Goal: Contribute content: Add original content to the website for others to see

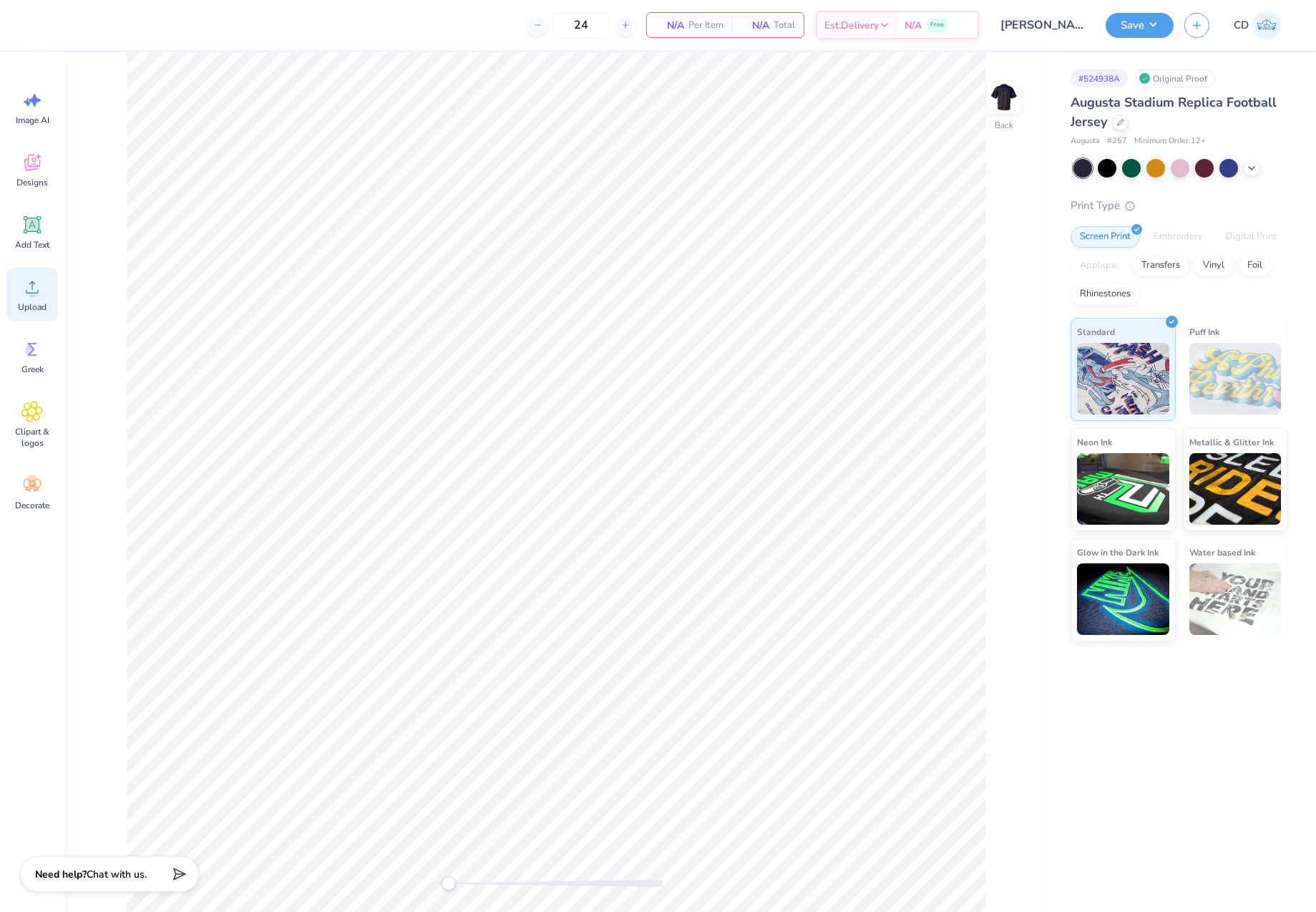
drag, startPoint x: 20, startPoint y: 294, endPoint x: 28, endPoint y: 294, distance: 8.0
click at [21, 294] on div "Upload" at bounding box center [32, 294] width 52 height 54
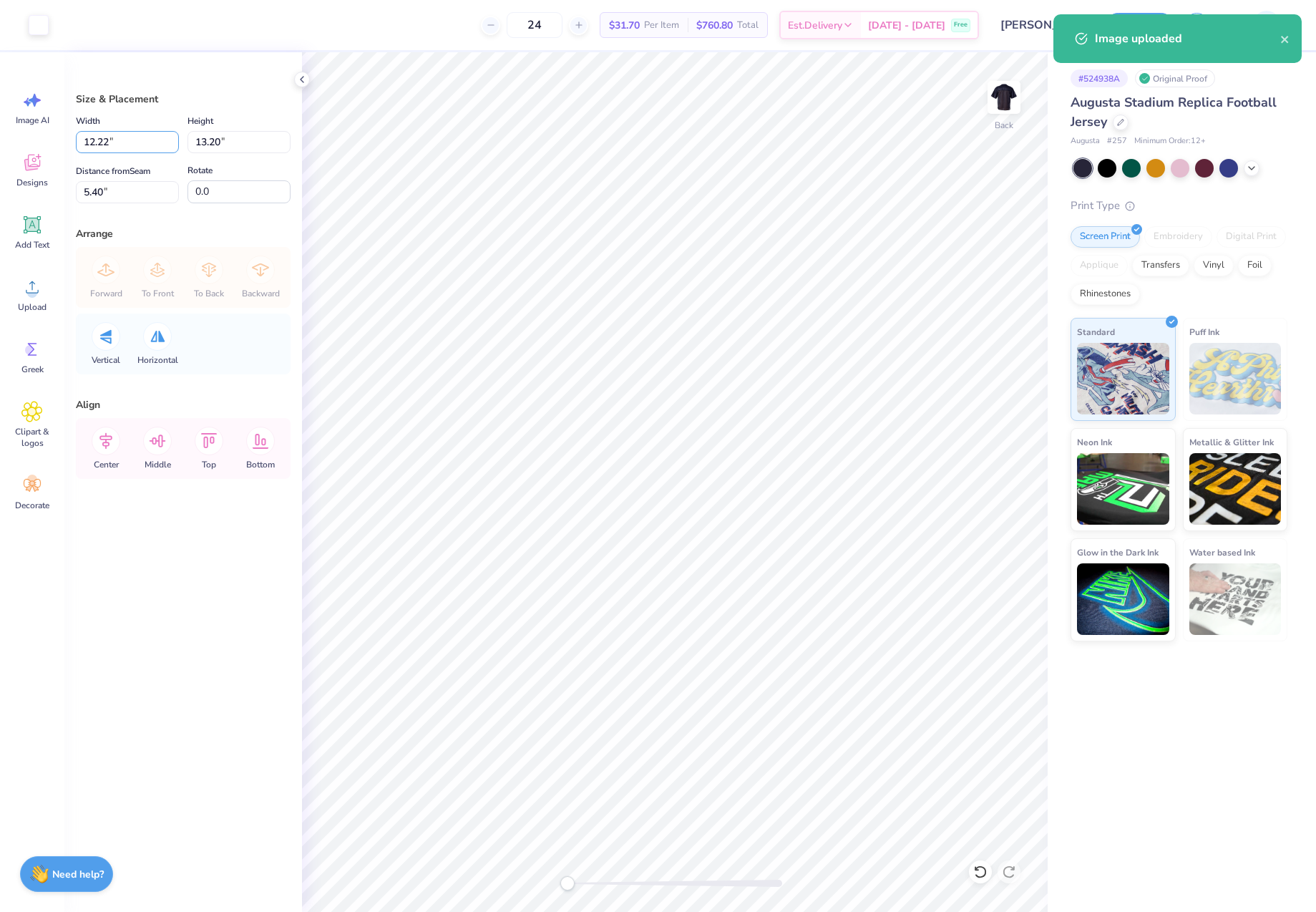
drag, startPoint x: 122, startPoint y: 140, endPoint x: 49, endPoint y: 141, distance: 73.0
click at [49, 141] on div "Art colors 24 $31.70 Per Item $760.80 Total Est. Delivery [DATE] - [DATE] Free …" at bounding box center [658, 456] width 1316 height 912
type input "12.00"
type input "12.96"
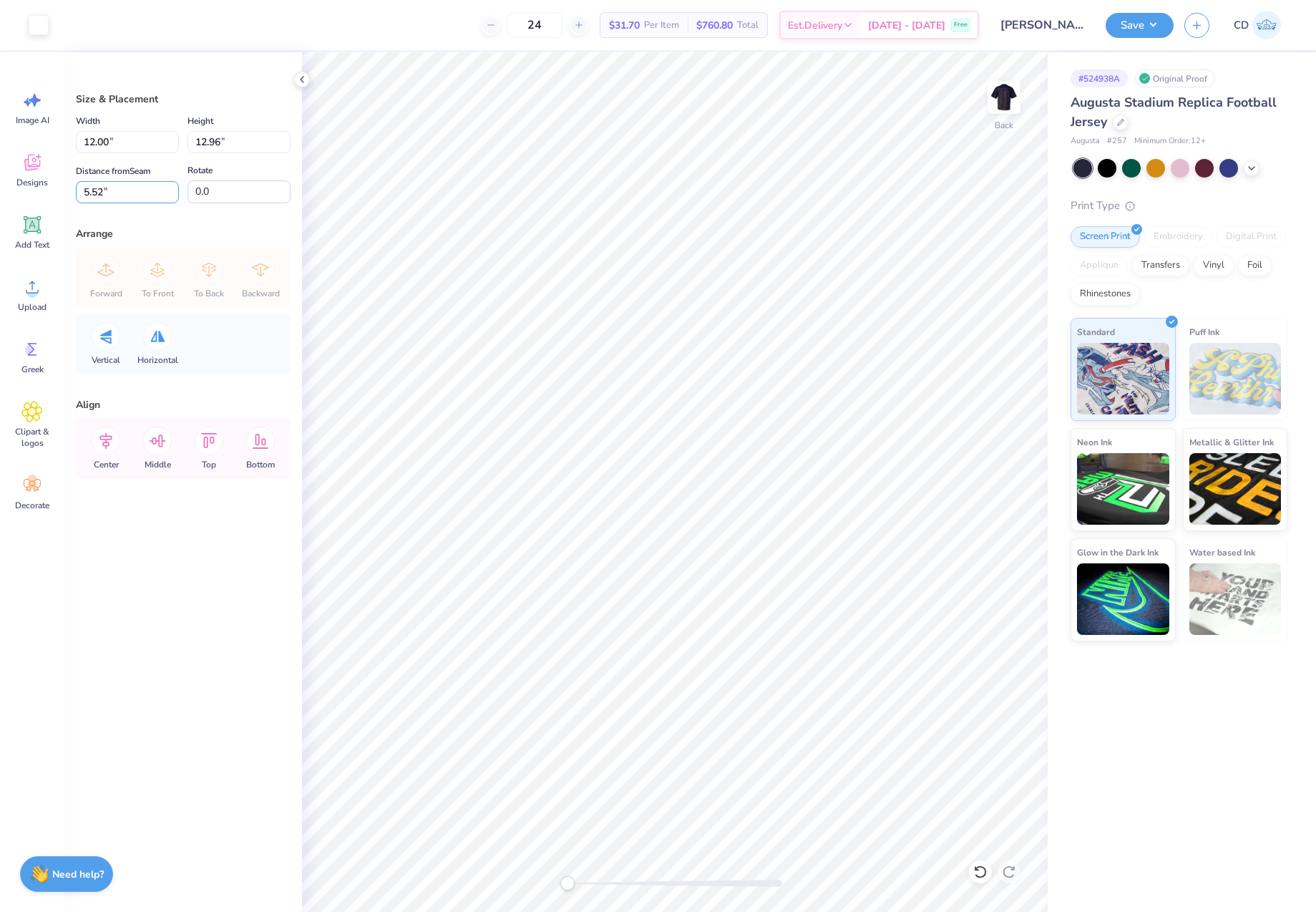
drag, startPoint x: 106, startPoint y: 191, endPoint x: 68, endPoint y: 189, distance: 38.1
click at [68, 189] on div "Size & Placement Width 12.00 12.00 " Height 12.96 12.96 " Distance from Seam 5.…" at bounding box center [183, 481] width 237 height 860
type input "2"
drag, startPoint x: 117, startPoint y: 141, endPoint x: 68, endPoint y: 146, distance: 49.3
click at [68, 146] on div "Size & Placement Width 12.00 12.00 " Height 12.96 12.96 " Distance from Seam 2 …" at bounding box center [183, 481] width 237 height 860
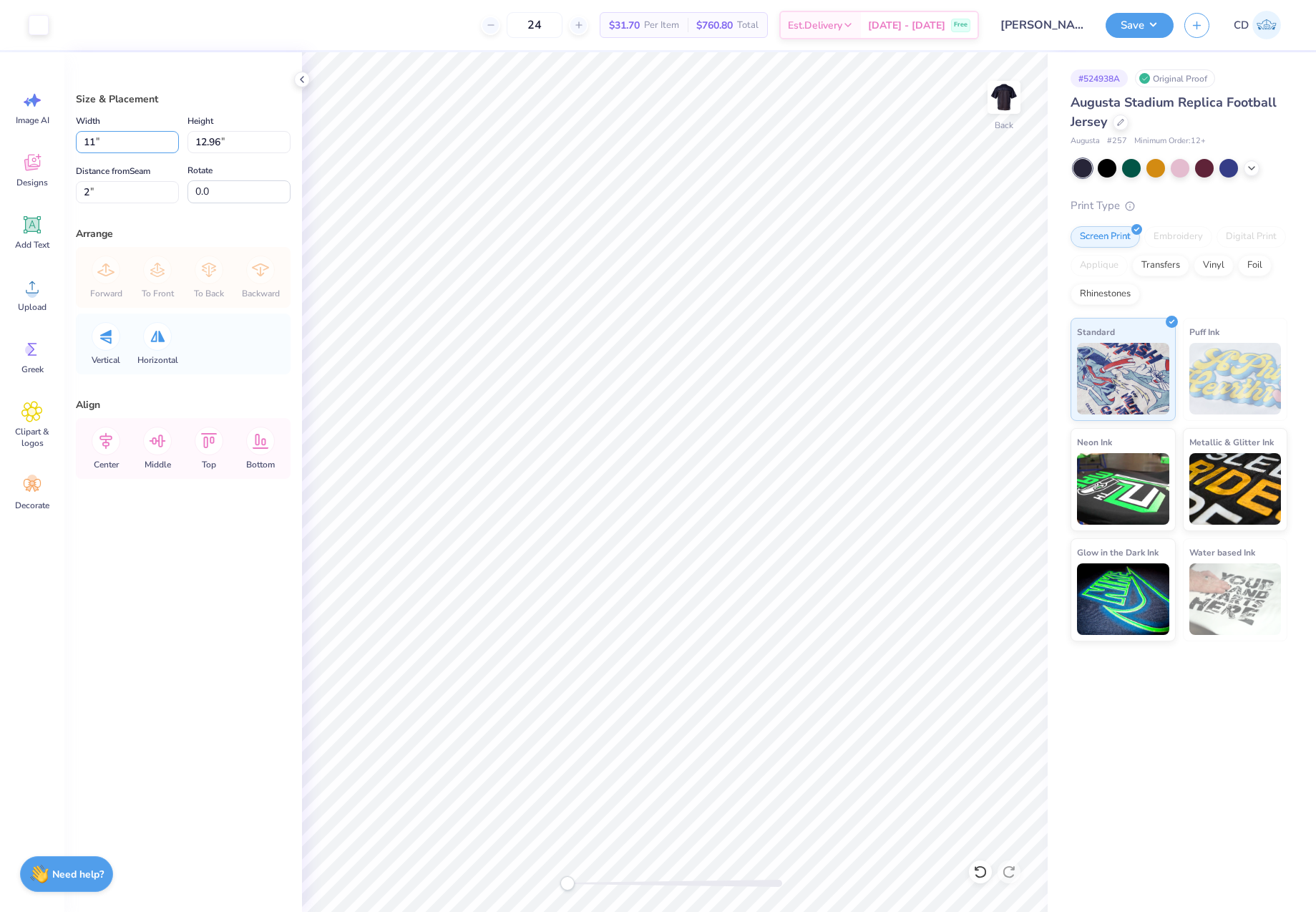
type input "11.00"
type input "11.88"
click at [85, 191] on input "2.54" at bounding box center [127, 192] width 103 height 23
drag, startPoint x: 106, startPoint y: 189, endPoint x: 69, endPoint y: 189, distance: 37.0
click at [69, 189] on div "Size & Placement Width 11.00 11.00 " Height 11.88 11.88 " Distance from Seam 2 …" at bounding box center [183, 481] width 237 height 860
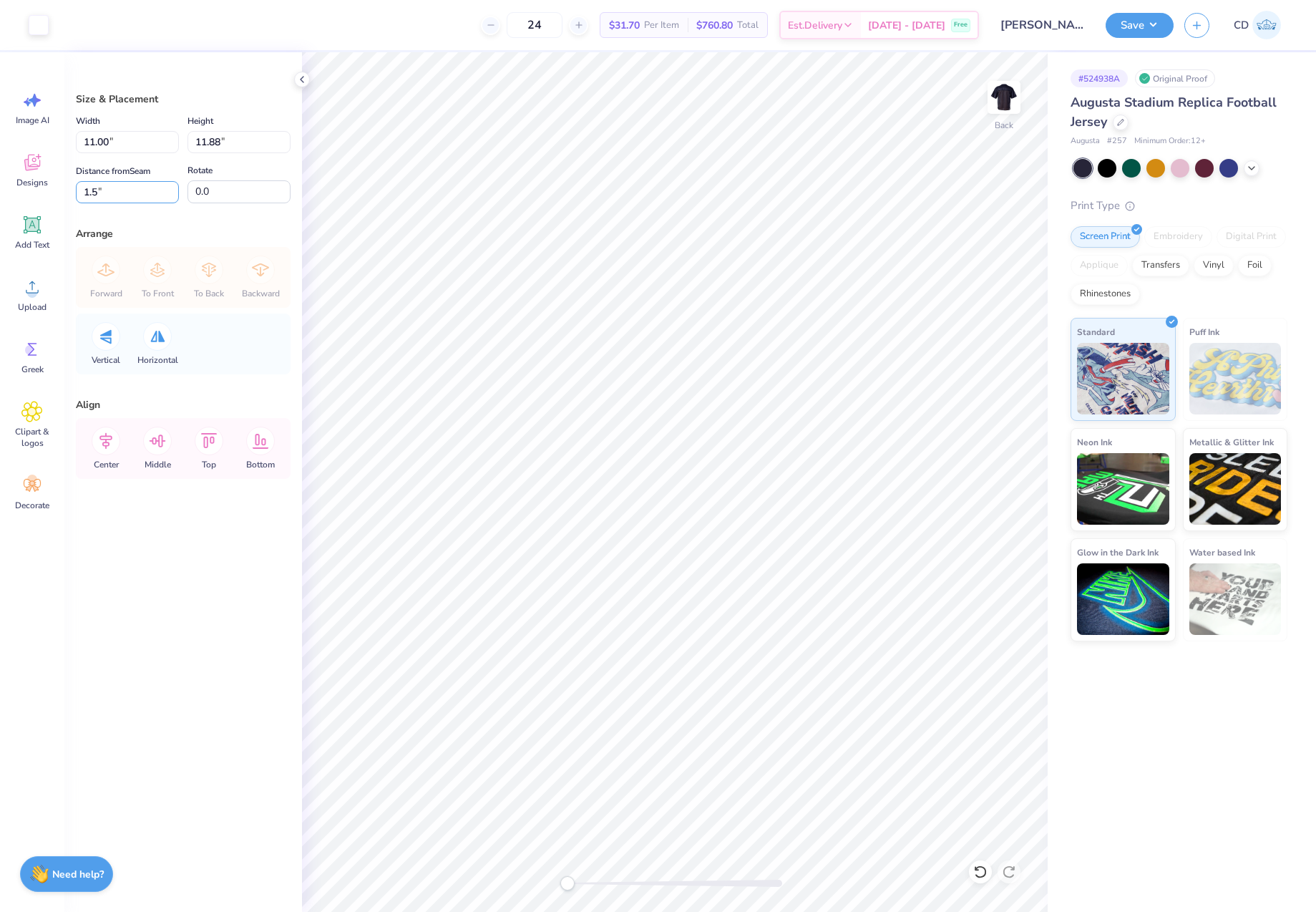
type input "1.5"
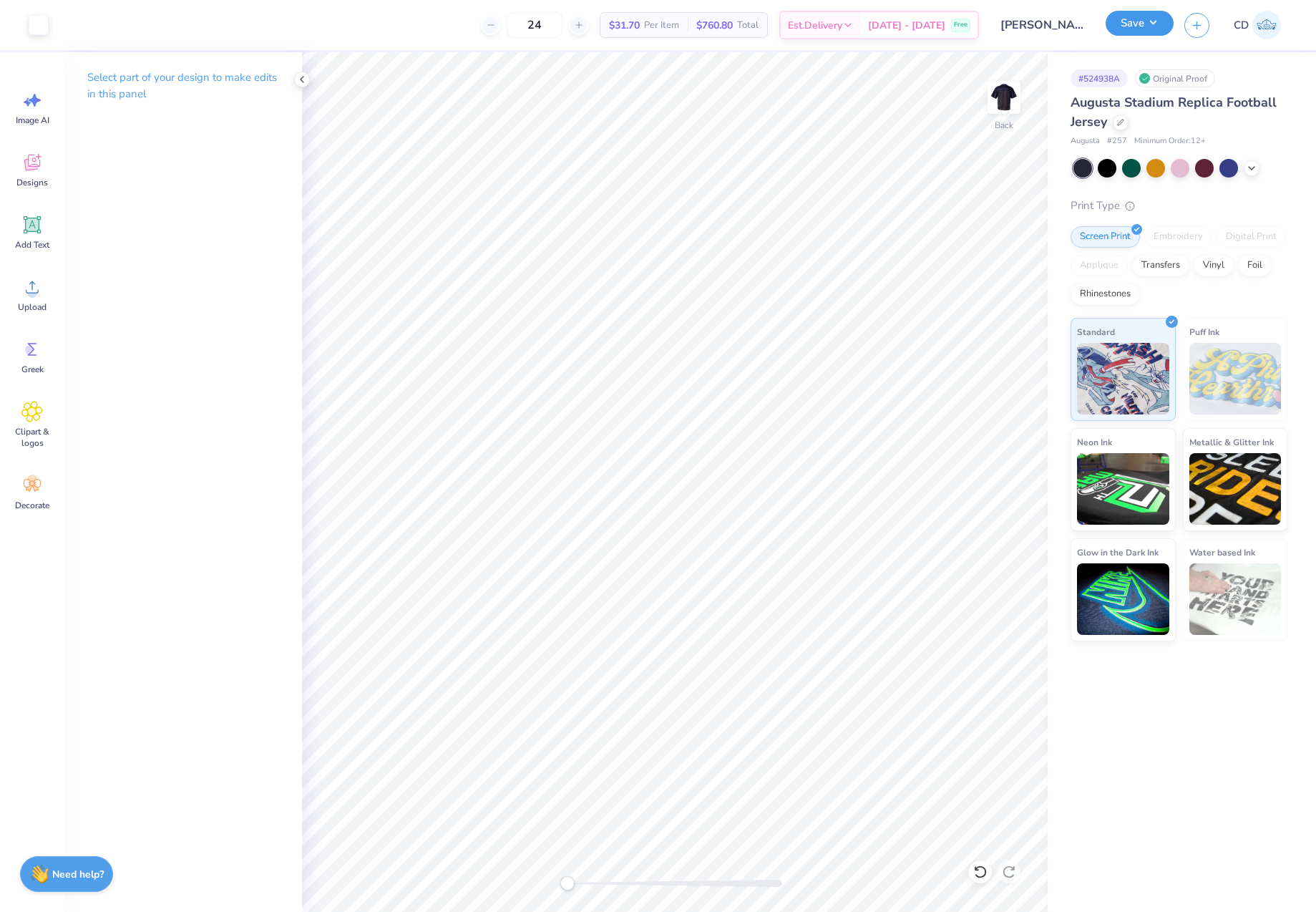
click at [1130, 26] on button "Save" at bounding box center [1140, 23] width 68 height 25
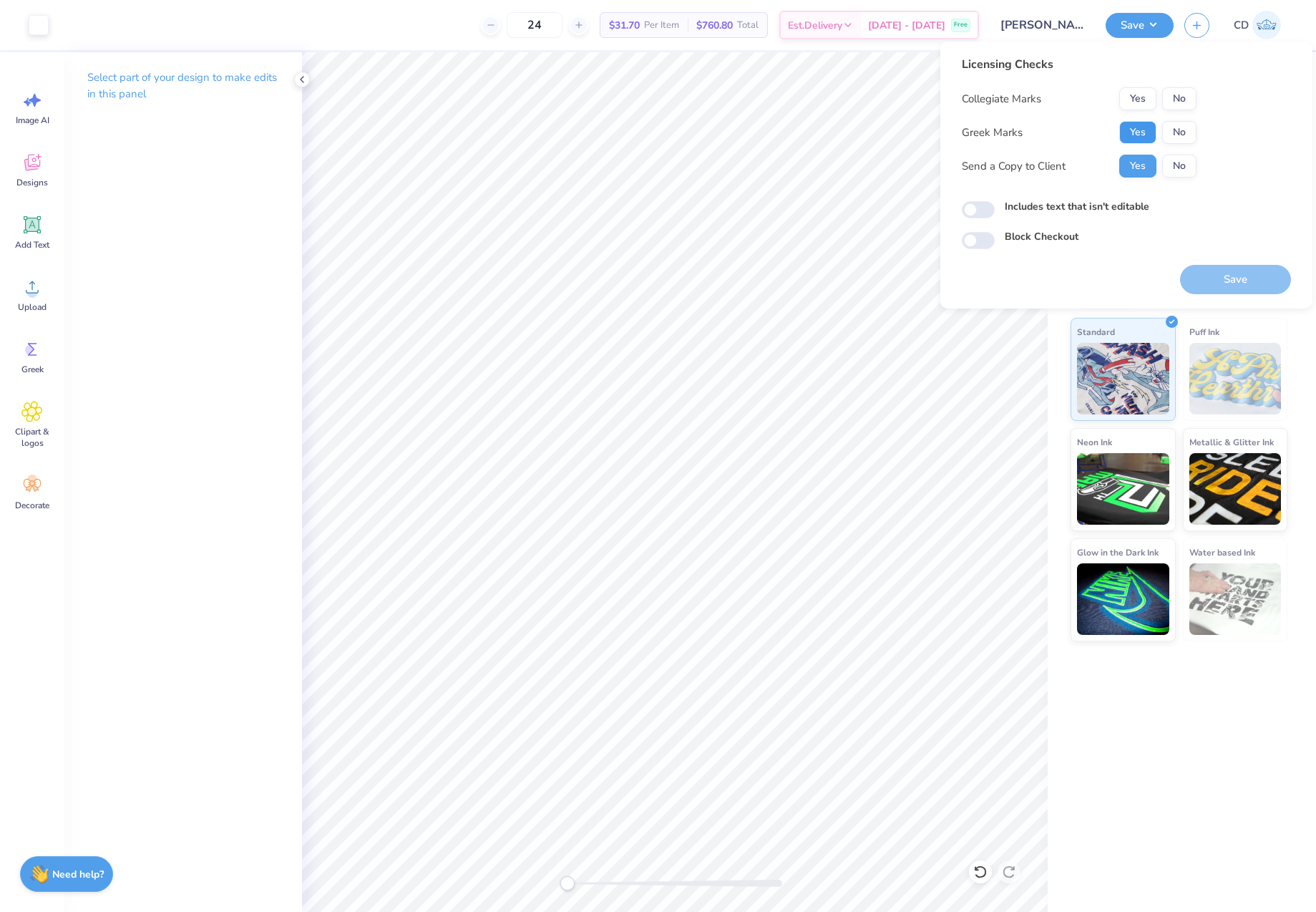
click at [1134, 132] on button "Yes" at bounding box center [1138, 132] width 38 height 23
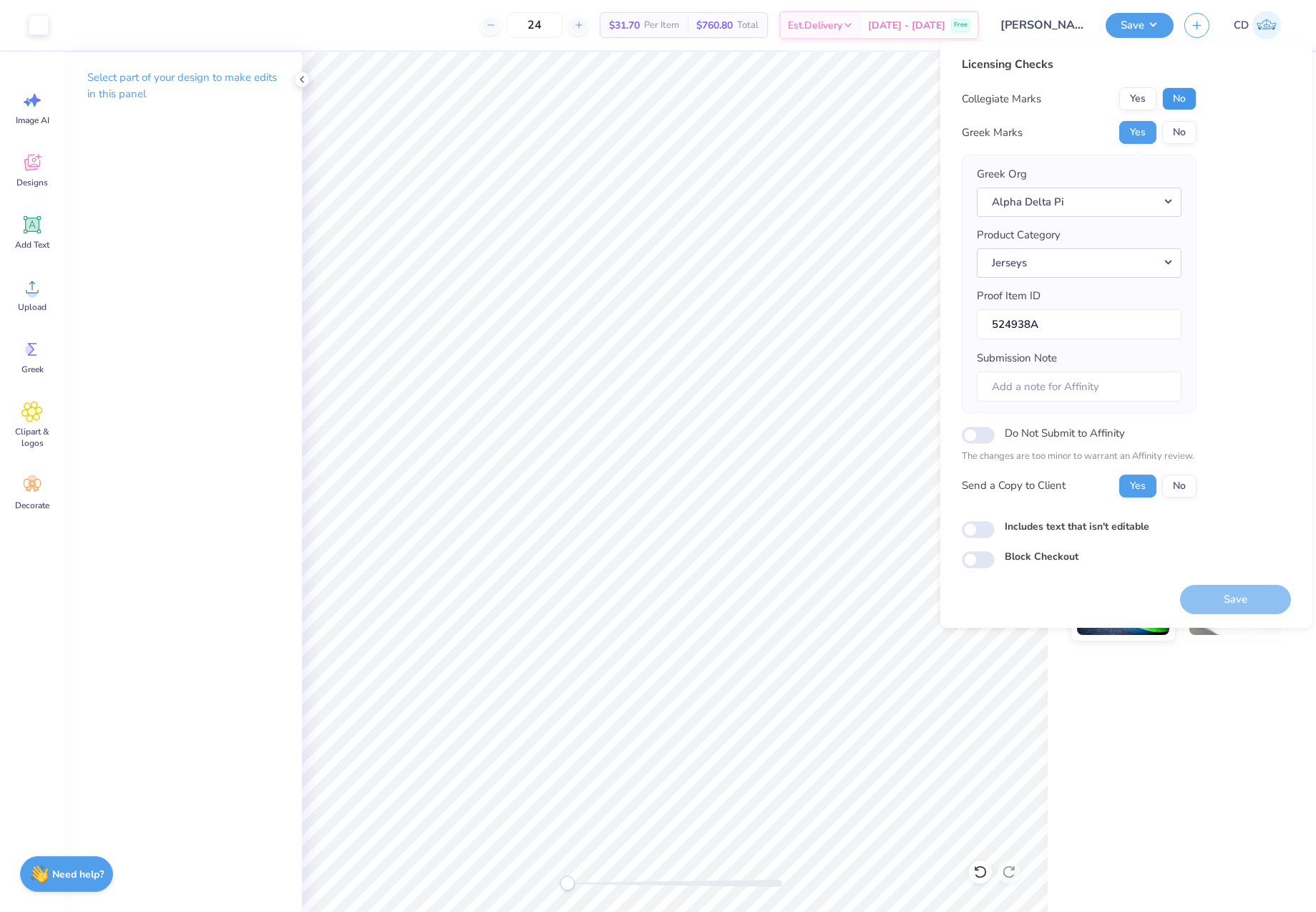
click at [1176, 100] on button "No" at bounding box center [1179, 99] width 34 height 23
drag, startPoint x: 1050, startPoint y: 389, endPoint x: 1045, endPoint y: 374, distance: 15.8
click at [1050, 389] on input "Submission Note" at bounding box center [1079, 386] width 204 height 31
type input "Gettysburg College, Delta Rho, General Merch"
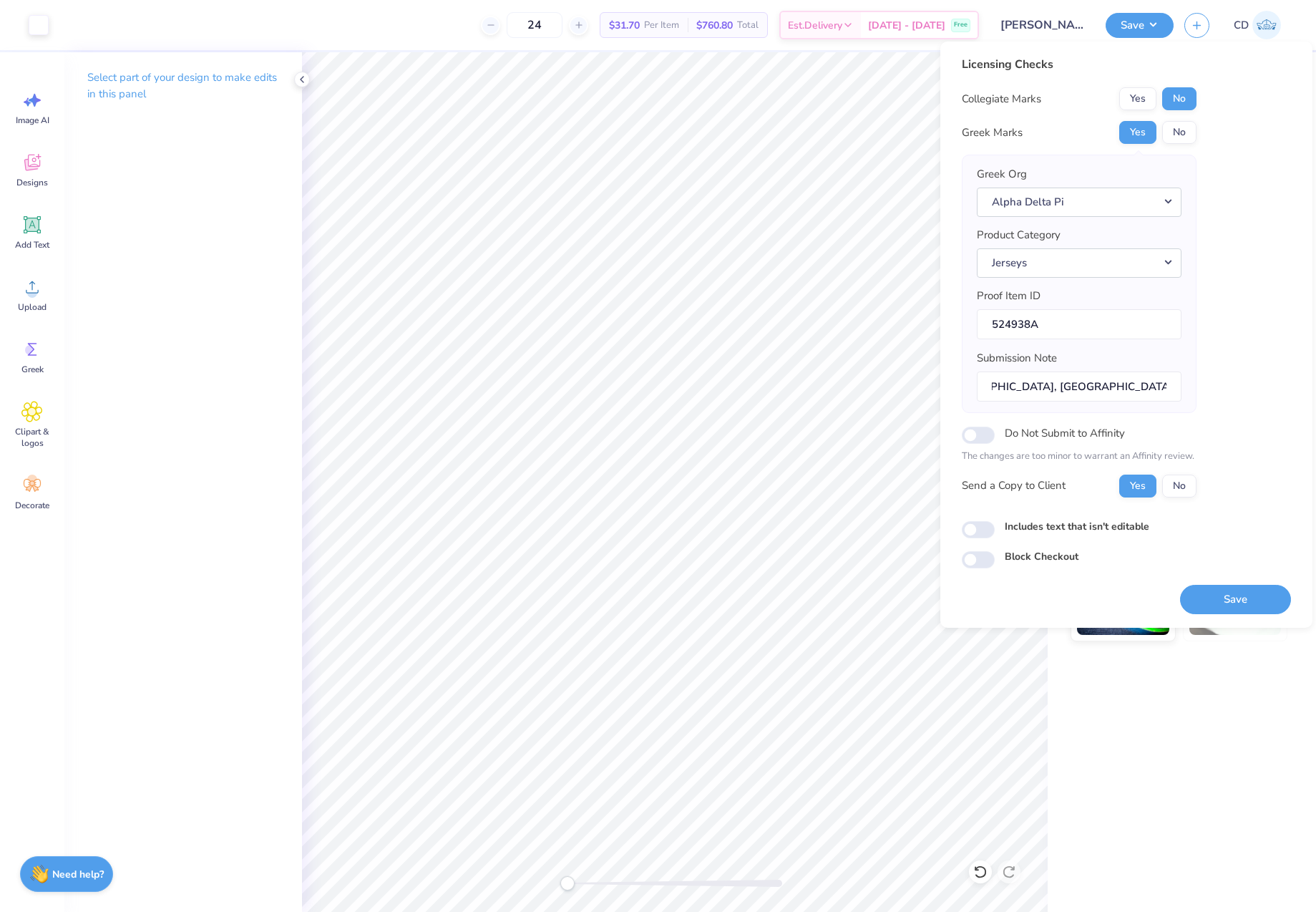
scroll to position [0, 0]
click at [960, 523] on div "Licensing Checks Collegiate Marks Yes No Greek Marks Yes No Greek Org Alpha Del…" at bounding box center [1126, 334] width 372 height 586
click at [971, 523] on input "Includes text that isn't editable" at bounding box center [978, 529] width 33 height 17
checkbox input "true"
click at [1251, 609] on button "Save" at bounding box center [1236, 599] width 111 height 29
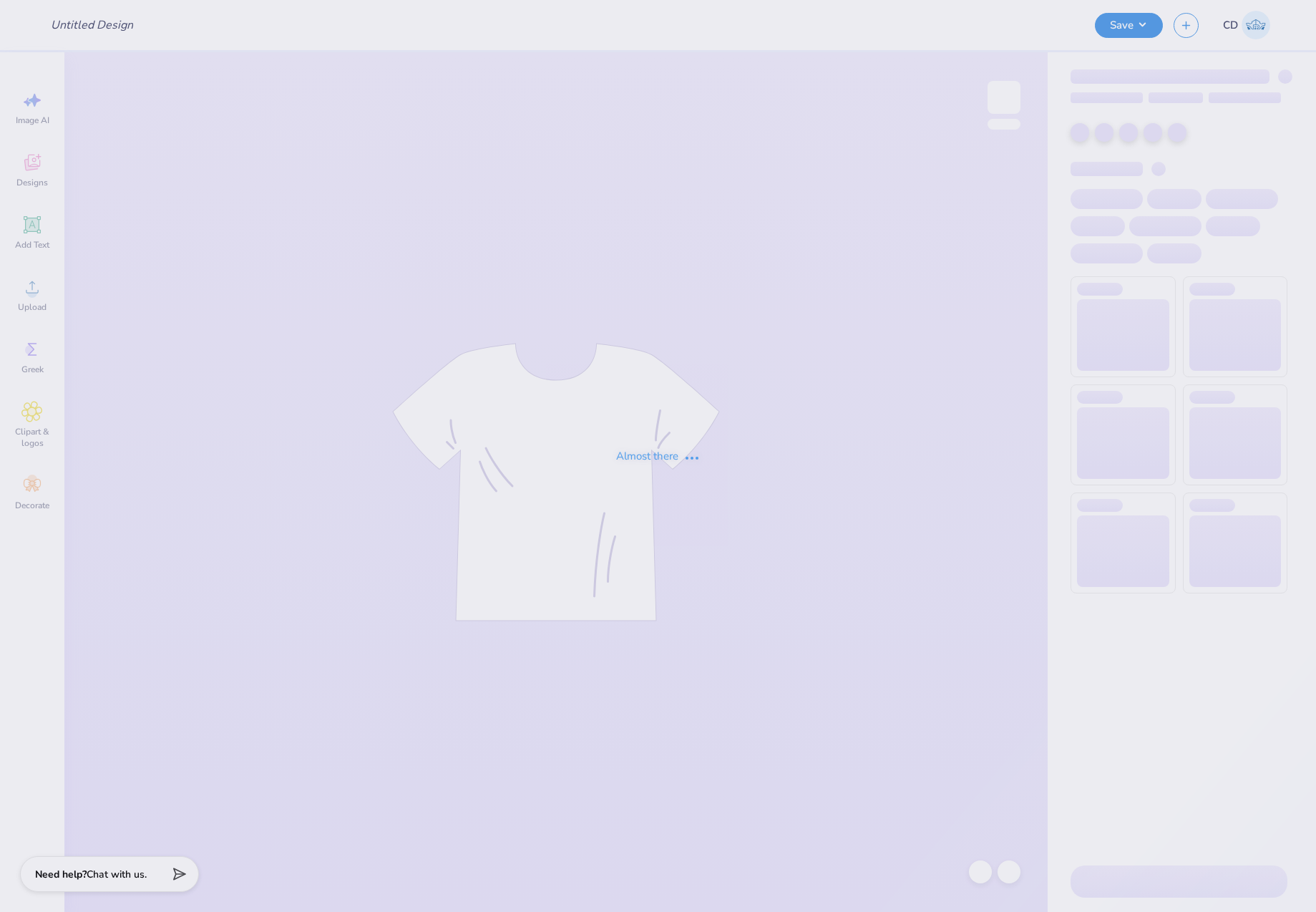
type input "85th crewnecks"
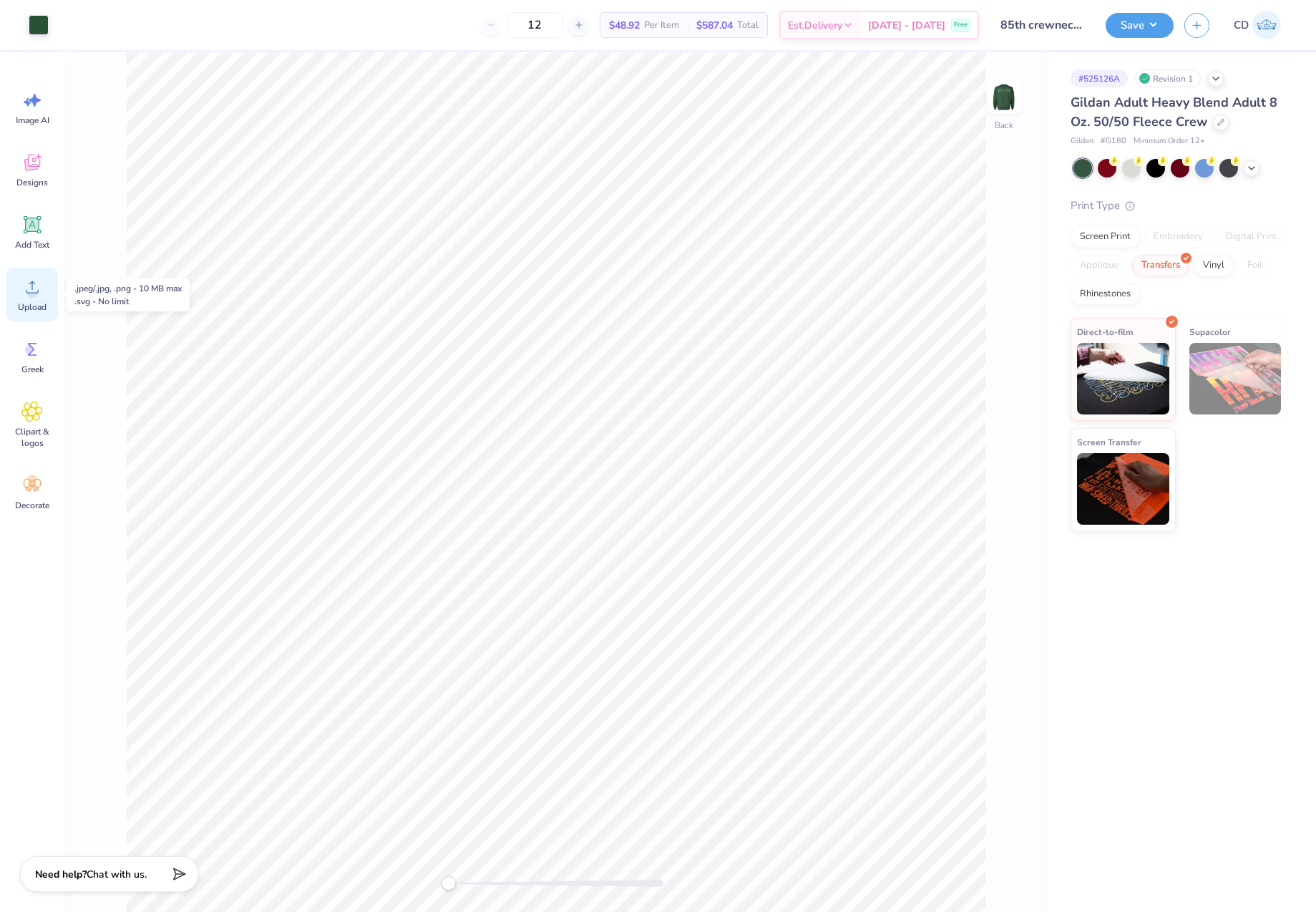
click at [41, 291] on icon at bounding box center [32, 286] width 22 height 22
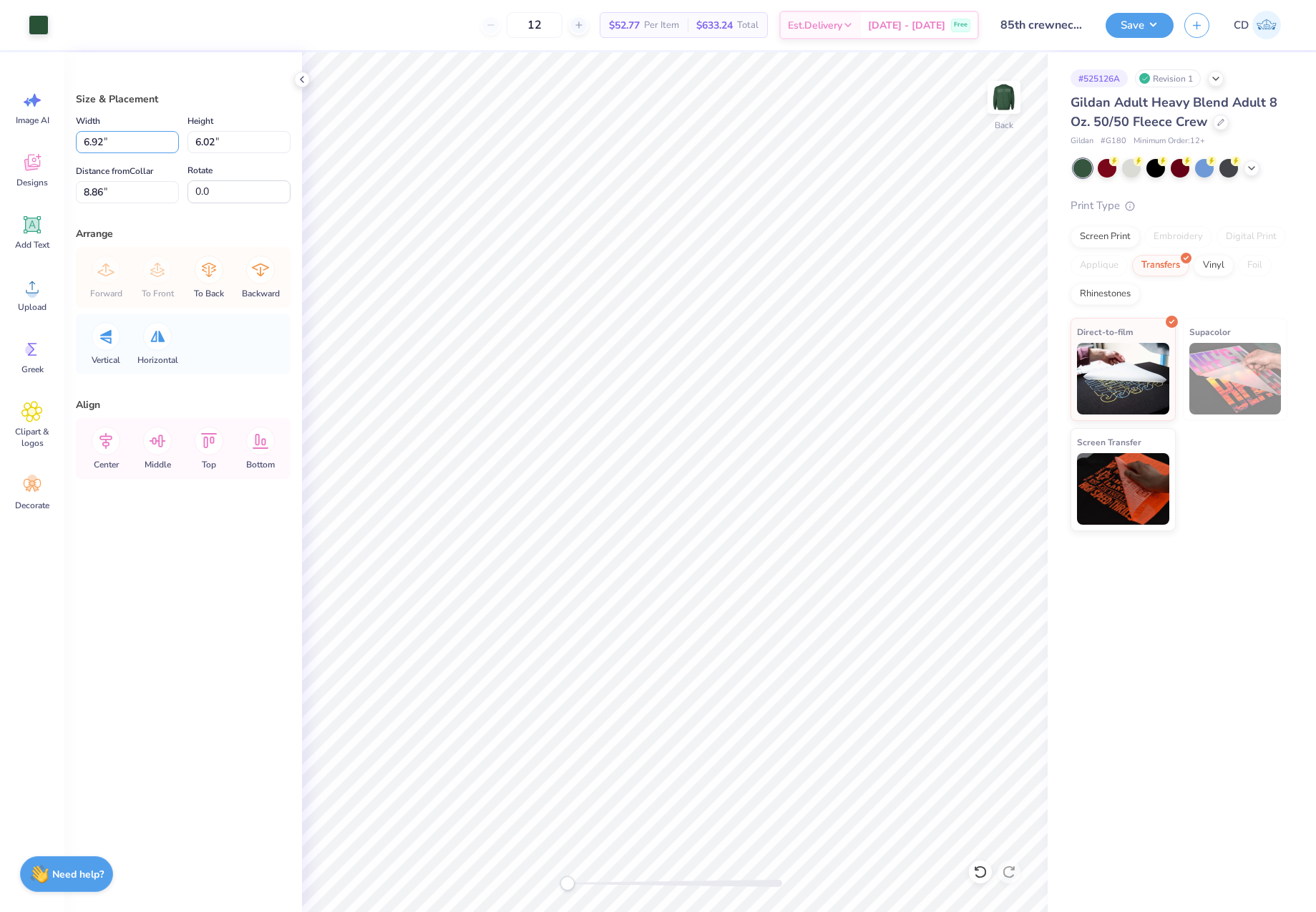
drag, startPoint x: 122, startPoint y: 144, endPoint x: 70, endPoint y: 145, distance: 52.0
click at [72, 144] on div "Size & Placement Width 6.92 6.92 " Height 6.02 6.02 " Distance from Collar 8.86…" at bounding box center [183, 481] width 237 height 860
type input "3.00"
type input "2.61"
type input "10.57"
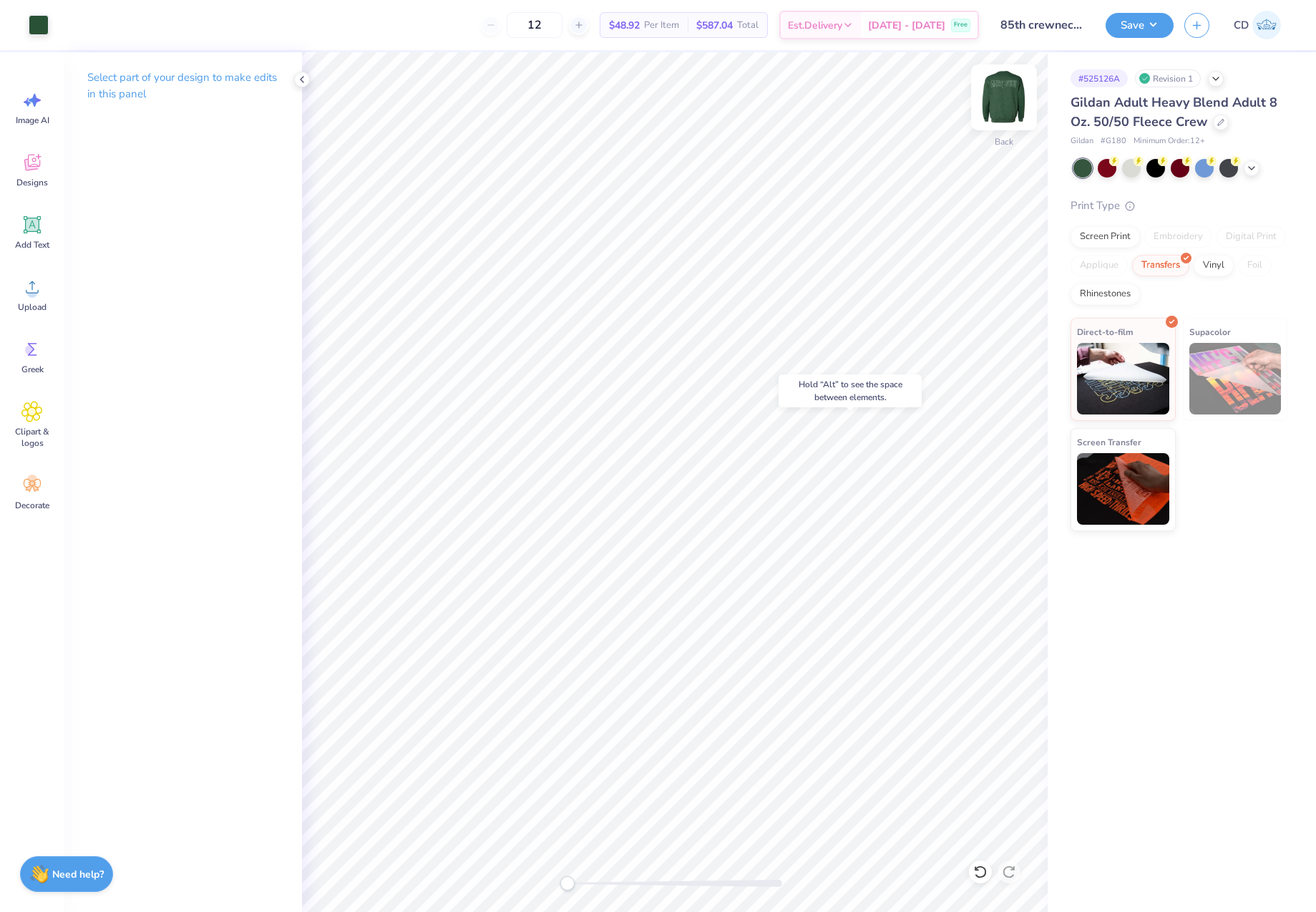
click at [1007, 94] on img at bounding box center [1004, 97] width 57 height 57
click at [996, 96] on img at bounding box center [1004, 97] width 57 height 57
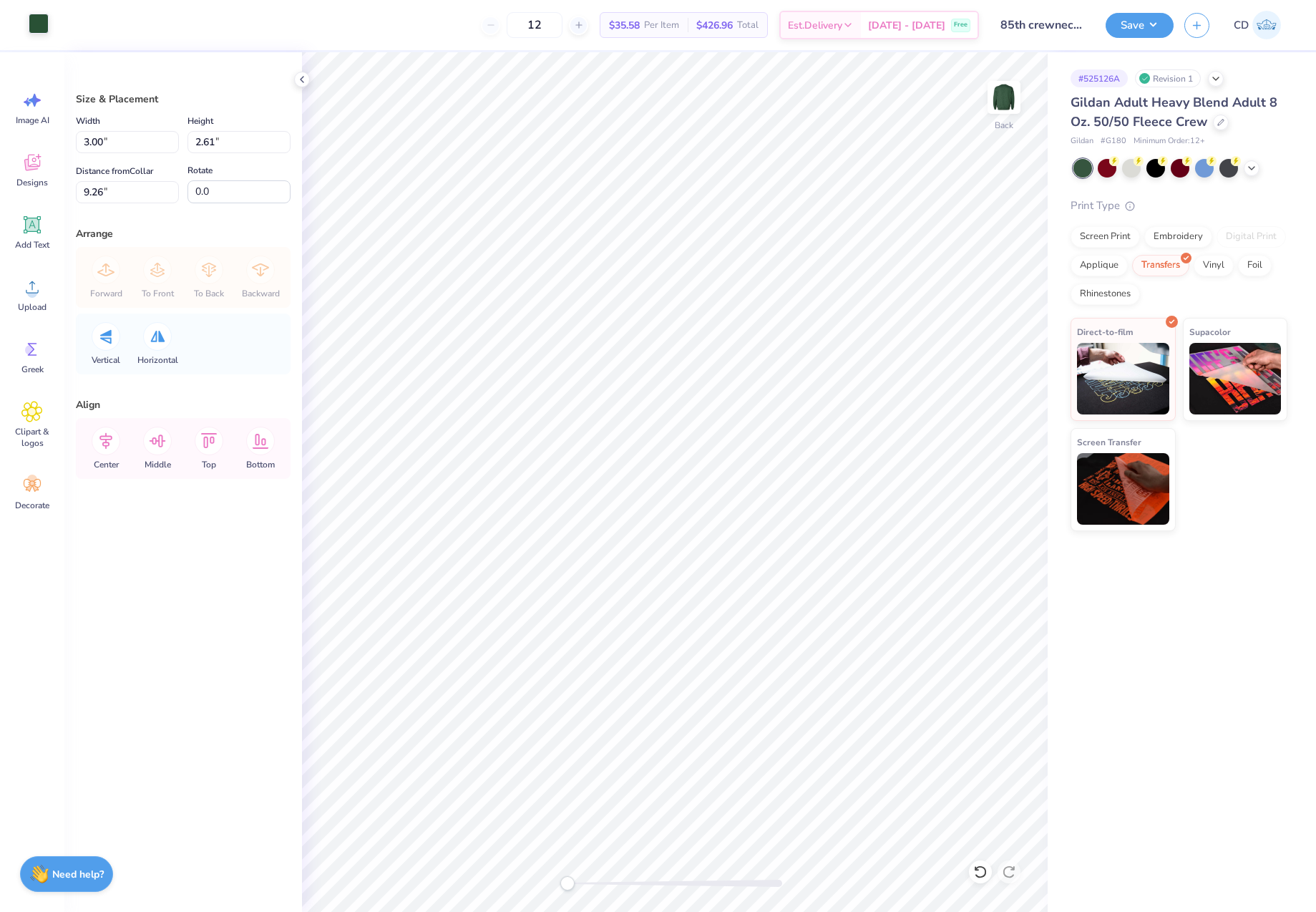
click at [41, 28] on div at bounding box center [38, 23] width 20 height 20
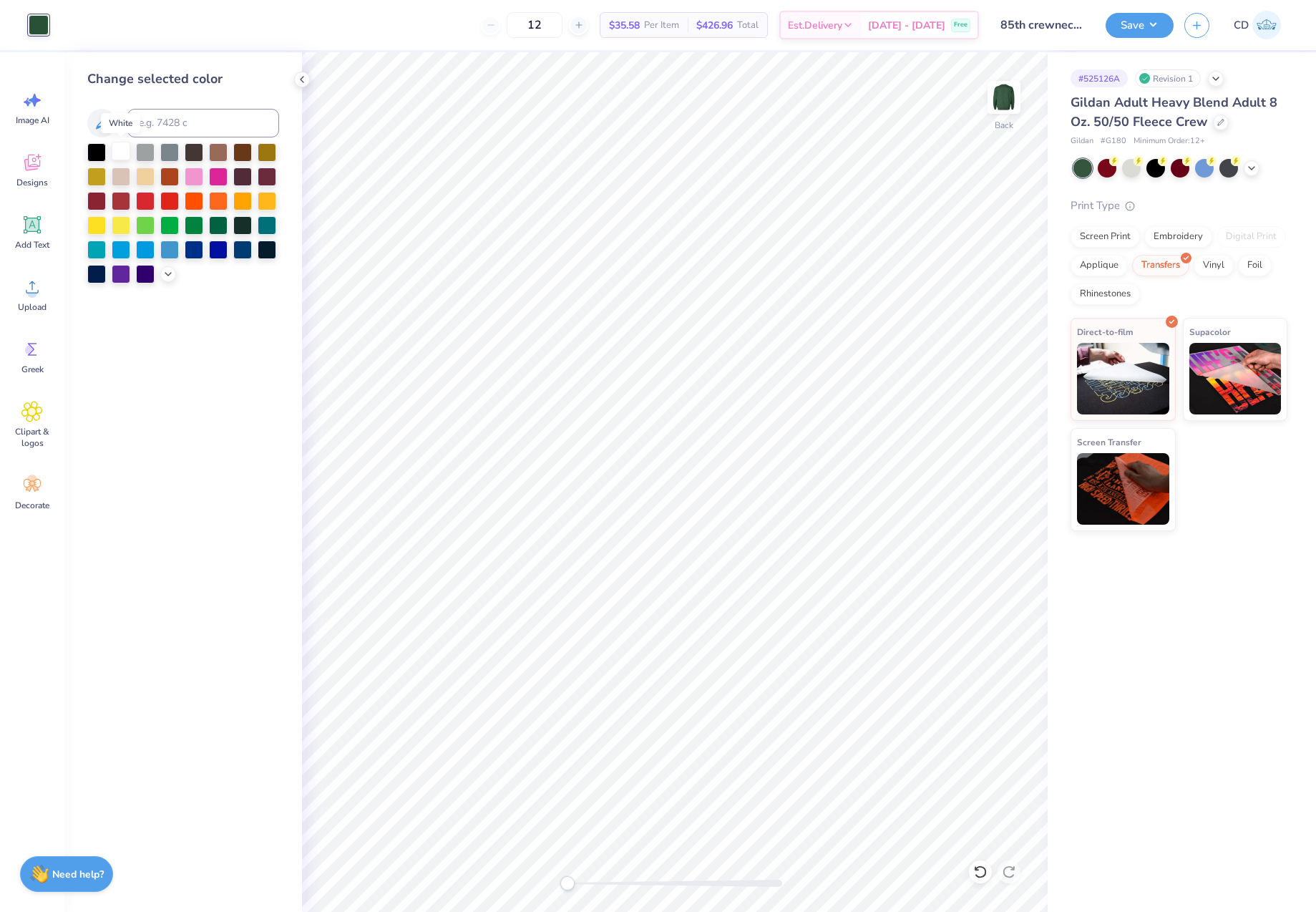
click at [120, 156] on div at bounding box center [122, 151] width 19 height 19
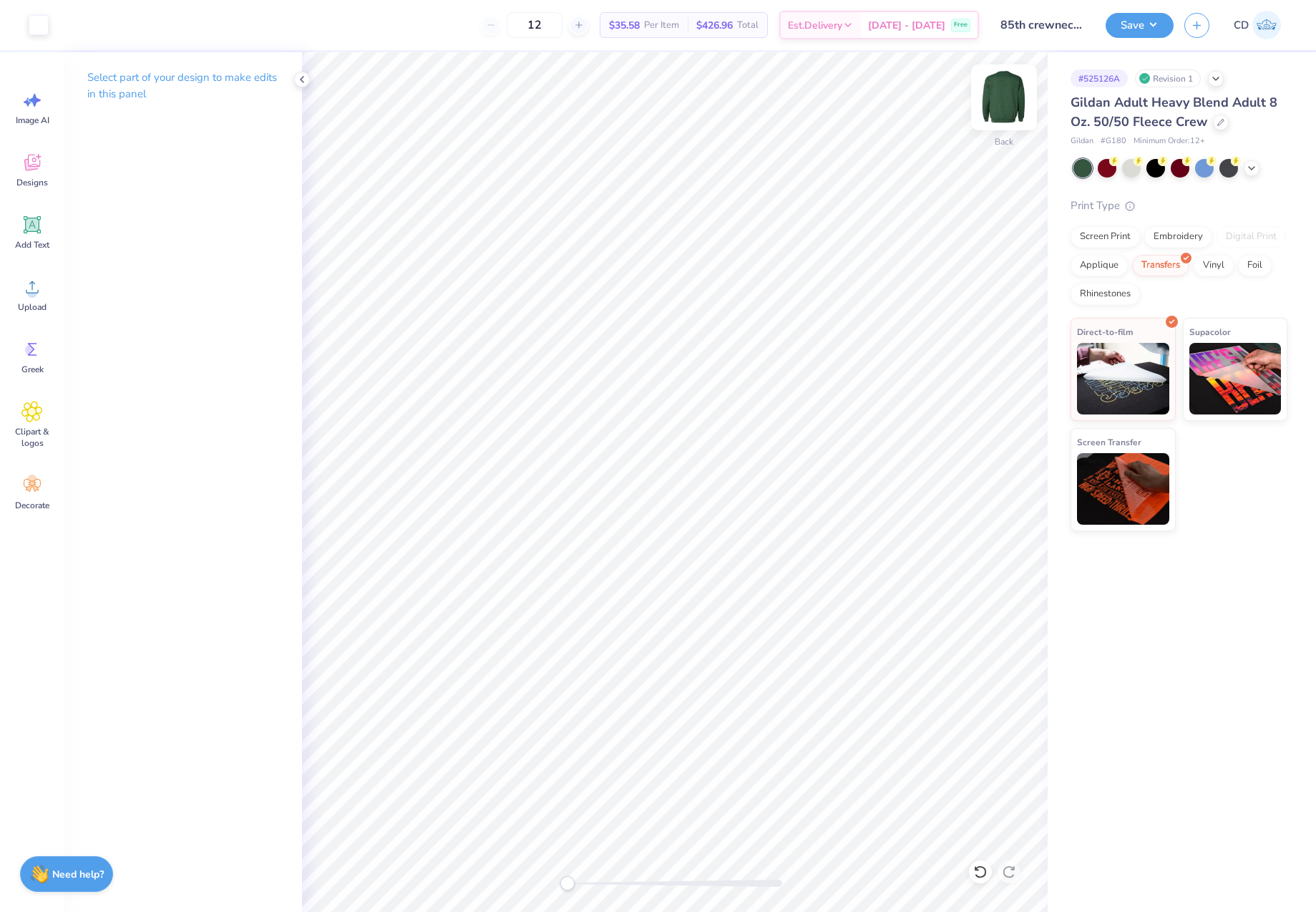
click at [1007, 101] on img at bounding box center [1004, 97] width 57 height 57
click at [34, 229] on icon at bounding box center [32, 225] width 13 height 13
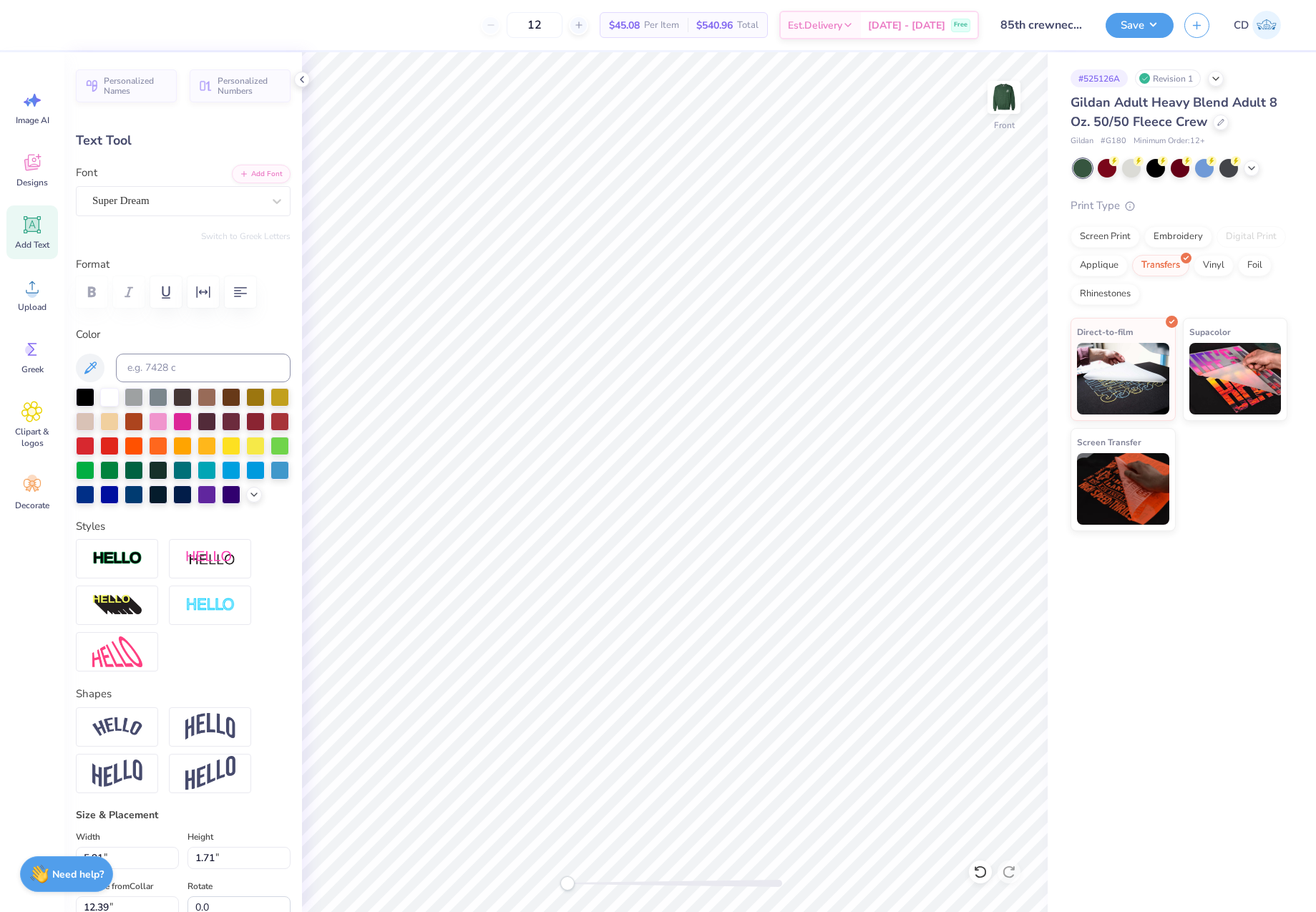
scroll to position [12, 2]
type textarea "TET"
type input "4.31"
click at [34, 285] on icon at bounding box center [32, 286] width 22 height 22
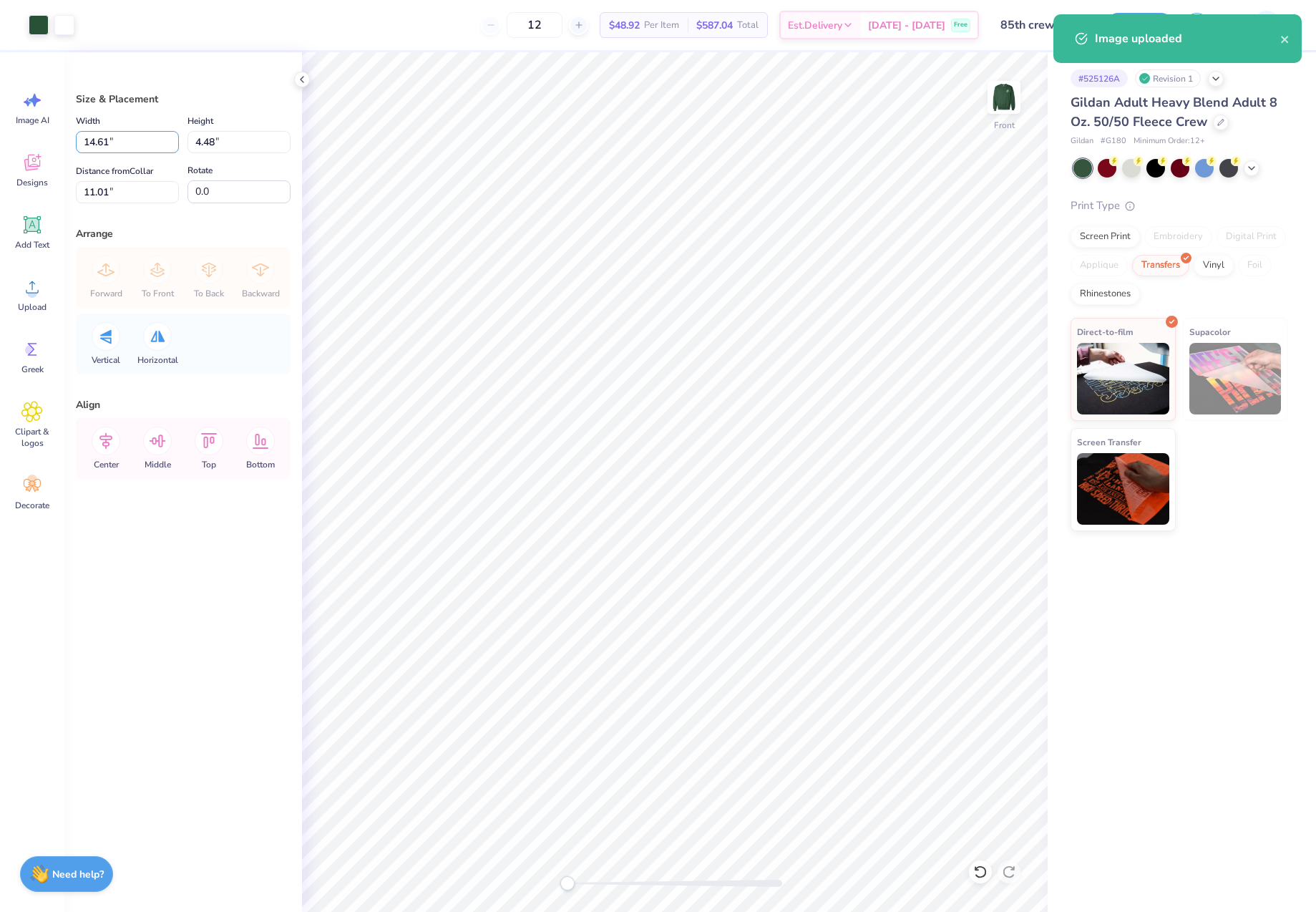
drag, startPoint x: 117, startPoint y: 138, endPoint x: 74, endPoint y: 144, distance: 43.4
click at [80, 138] on input "14.61" at bounding box center [127, 142] width 103 height 23
type input "14.68"
type input "4.50"
type input "11.00"
